Goal: Task Accomplishment & Management: Manage account settings

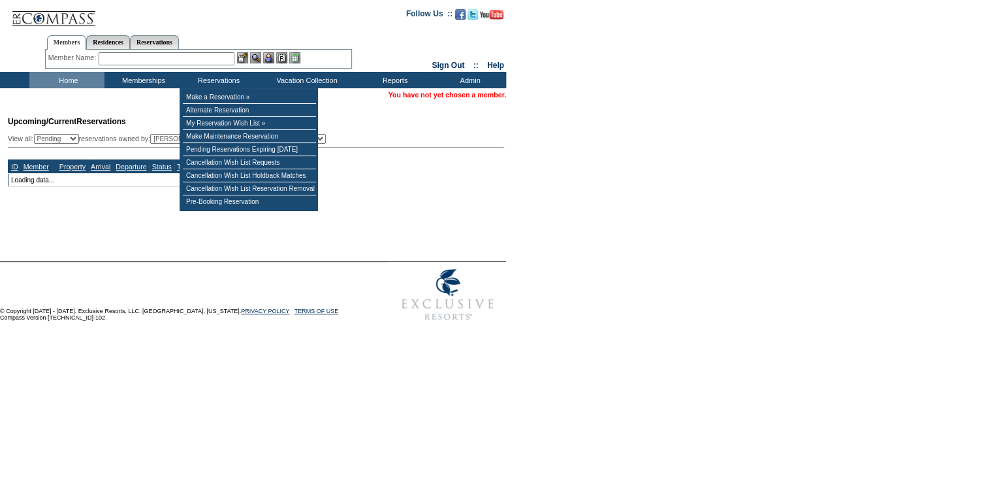
click at [214, 62] on input "text" at bounding box center [167, 58] width 136 height 13
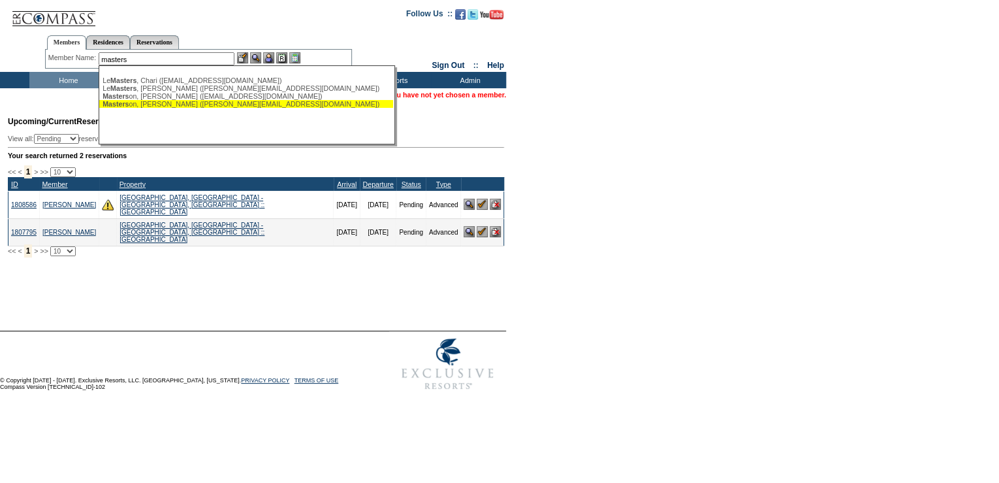
click at [232, 106] on div "Masters on, David (david.masterson13@gmail.com)" at bounding box center [246, 104] width 287 height 8
type input "Masterson, David (david.masterson13@gmail.com)"
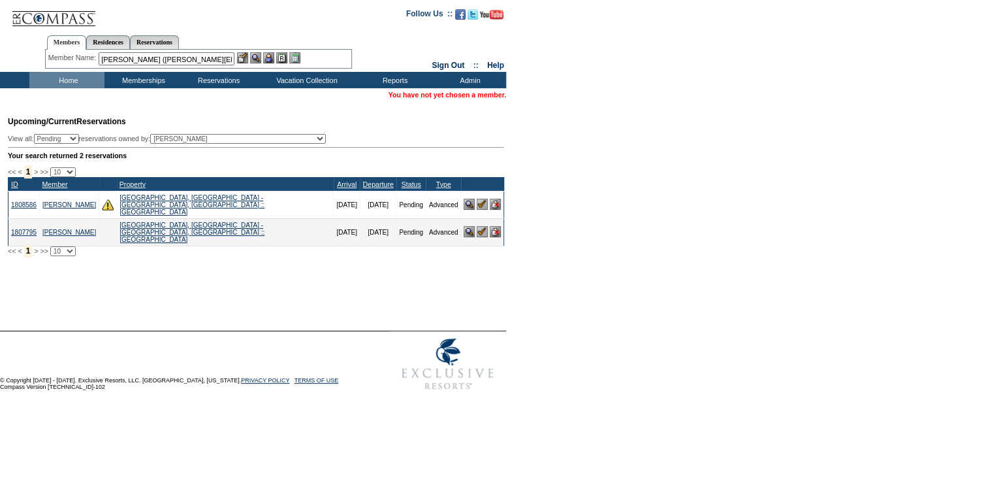
click at [257, 59] on img at bounding box center [255, 57] width 11 height 11
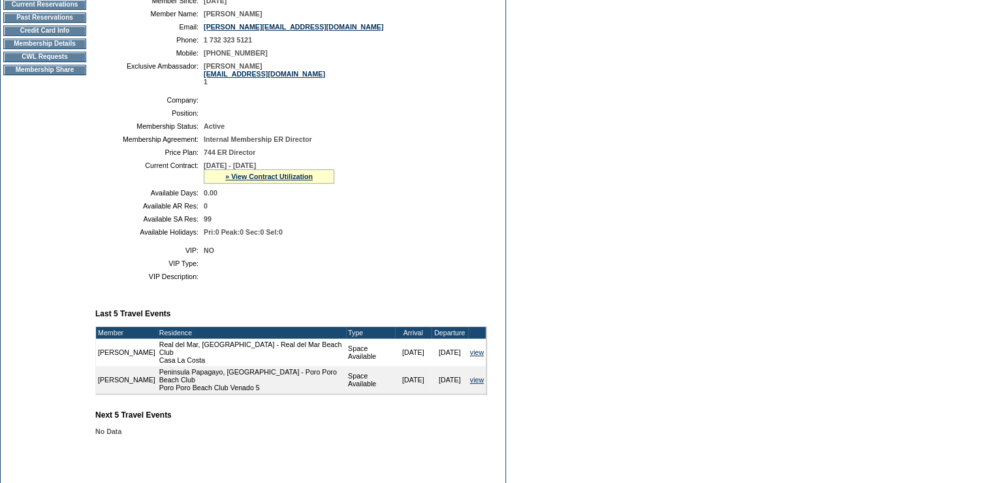
scroll to position [291, 0]
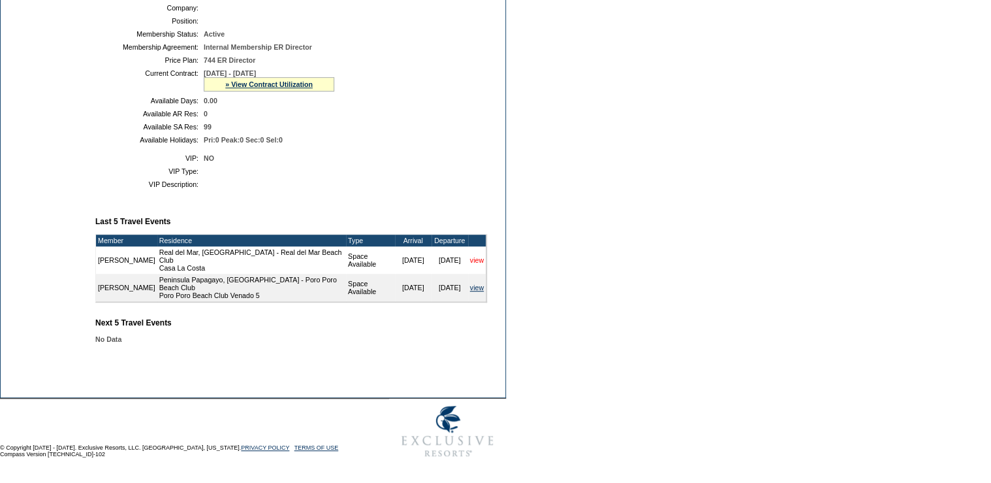
click at [473, 257] on link "view" at bounding box center [477, 260] width 14 height 8
